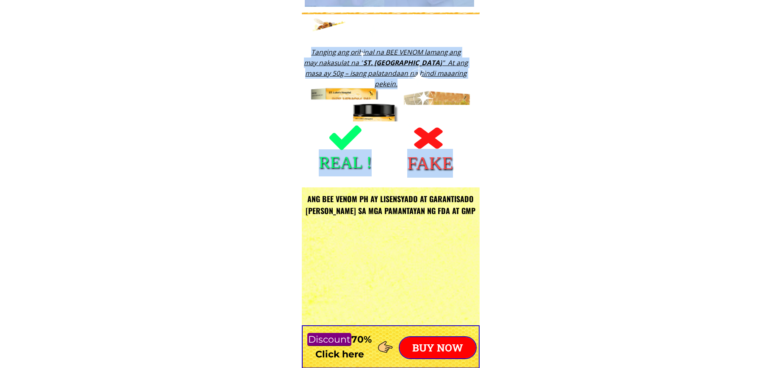
scroll to position [1143, 0]
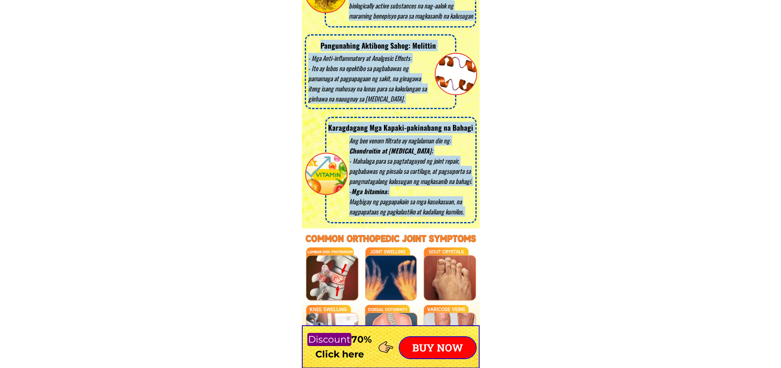
drag, startPoint x: 383, startPoint y: 24, endPoint x: 464, endPoint y: 276, distance: 264.8
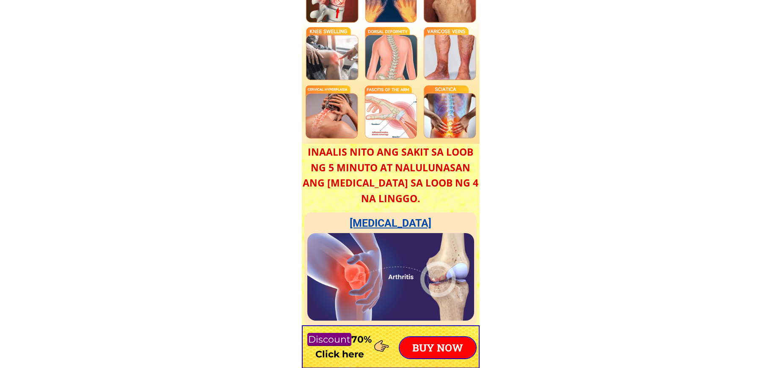
scroll to position [2244, 0]
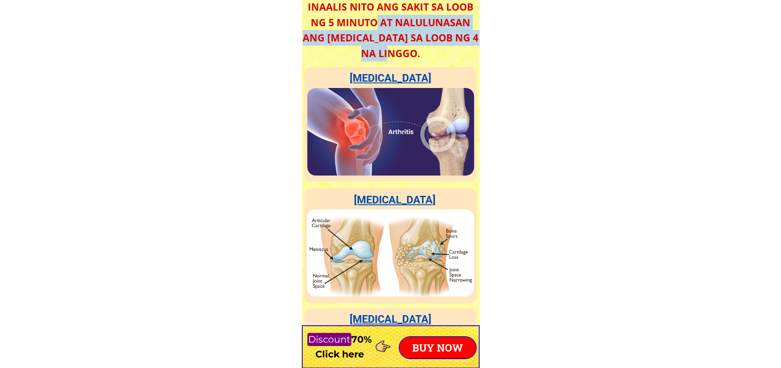
drag, startPoint x: 431, startPoint y: 50, endPoint x: 445, endPoint y: 97, distance: 49.5
click at [446, 96] on div "[MEDICAL_DATA] [MEDICAL_DATA] [MEDICAL_DATA] Warning Kapag hindi naagapan, maaa…" at bounding box center [391, 165] width 178 height 720
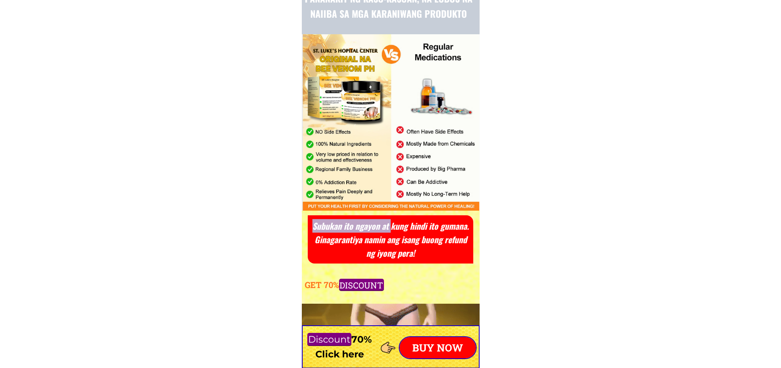
drag, startPoint x: 382, startPoint y: 216, endPoint x: 357, endPoint y: 122, distance: 97.5
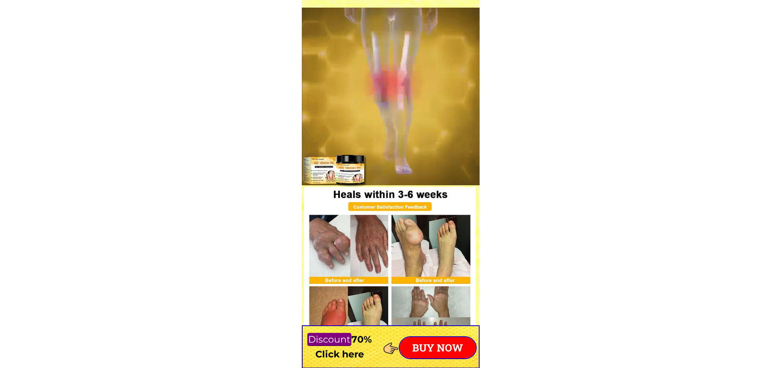
drag, startPoint x: 357, startPoint y: 122, endPoint x: 425, endPoint y: 284, distance: 175.3
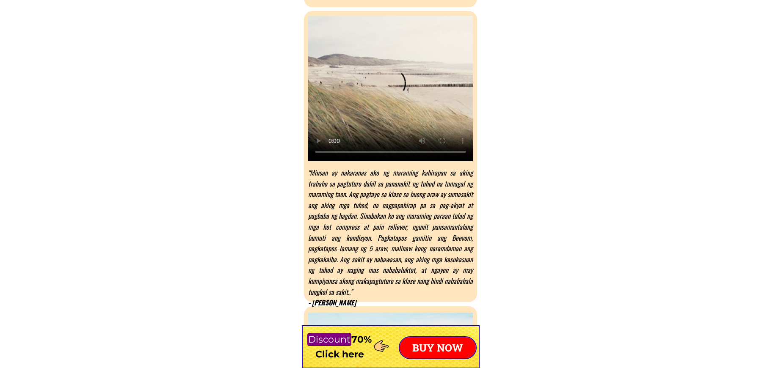
scroll to position [4445, 0]
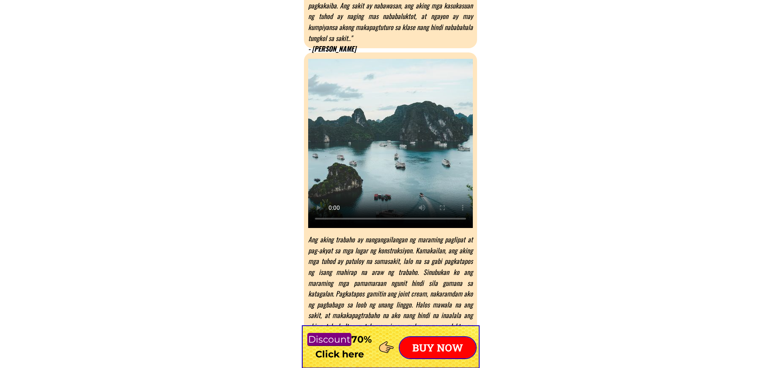
drag, startPoint x: 384, startPoint y: 165, endPoint x: 416, endPoint y: 234, distance: 76.5
click at [418, 239] on div "Ang aking trabaho ay nangangailangan ng maraming paglipat at pag-akyat sa mga l…" at bounding box center [390, 205] width 173 height 307
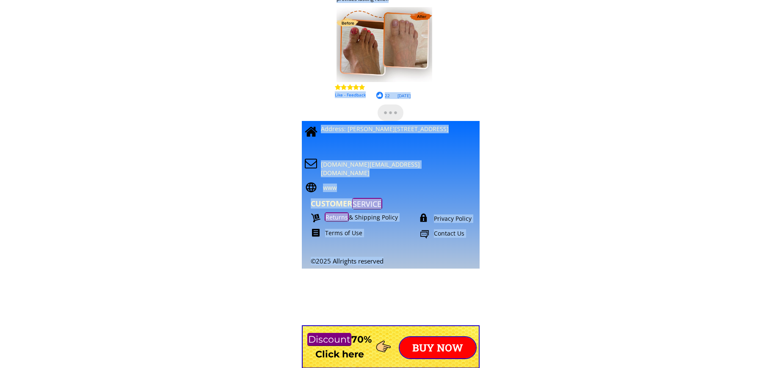
scroll to position [7366, 0]
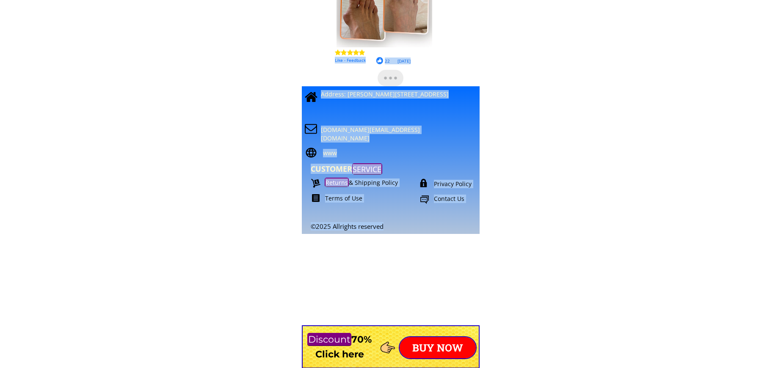
drag, startPoint x: 391, startPoint y: 246, endPoint x: 186, endPoint y: 4, distance: 316.9
click at [446, 182] on p "Privacy Policy" at bounding box center [464, 184] width 60 height 8
